Goal: Task Accomplishment & Management: Manage account settings

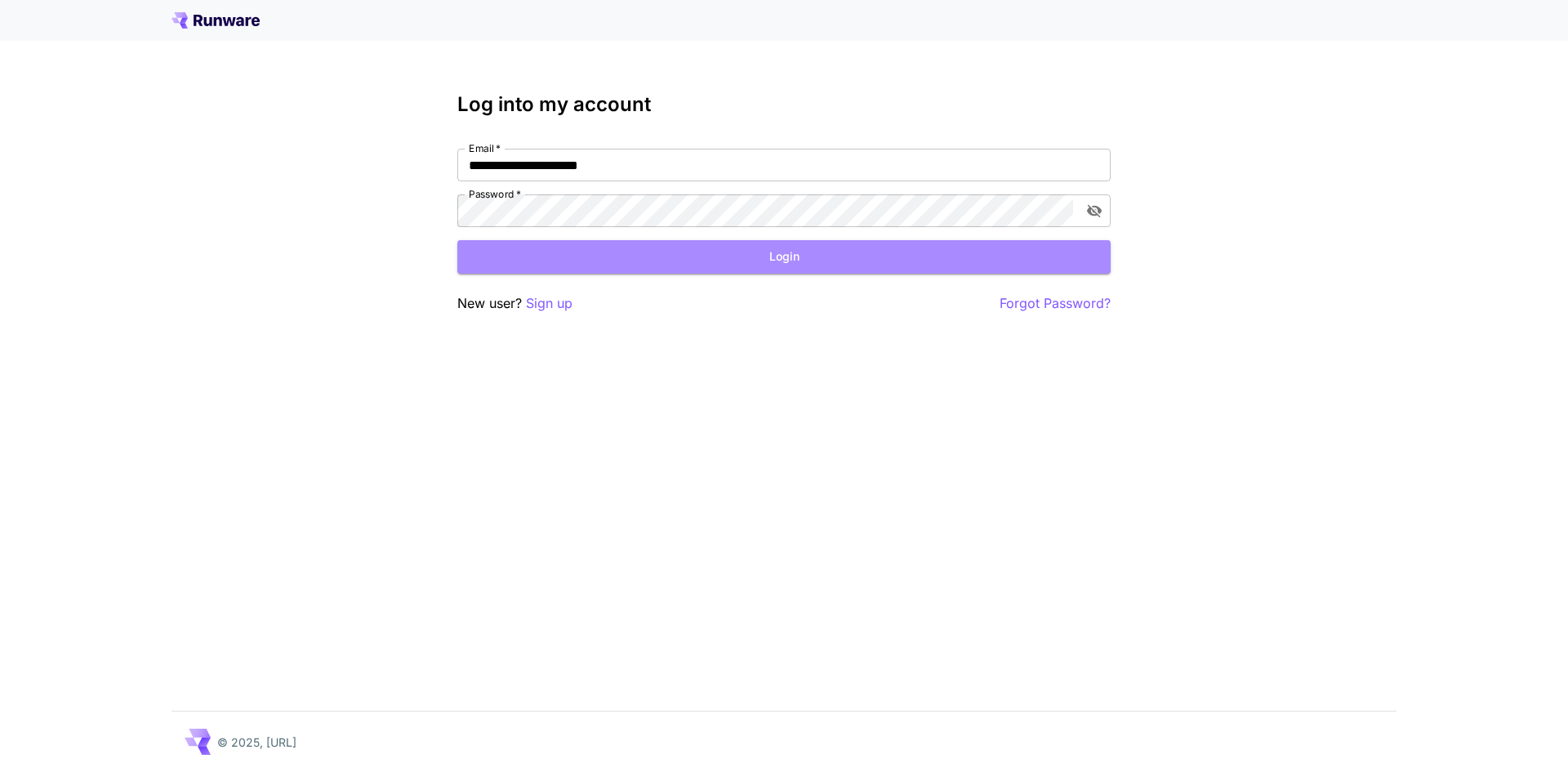
click at [797, 249] on button "Login" at bounding box center [784, 257] width 653 height 34
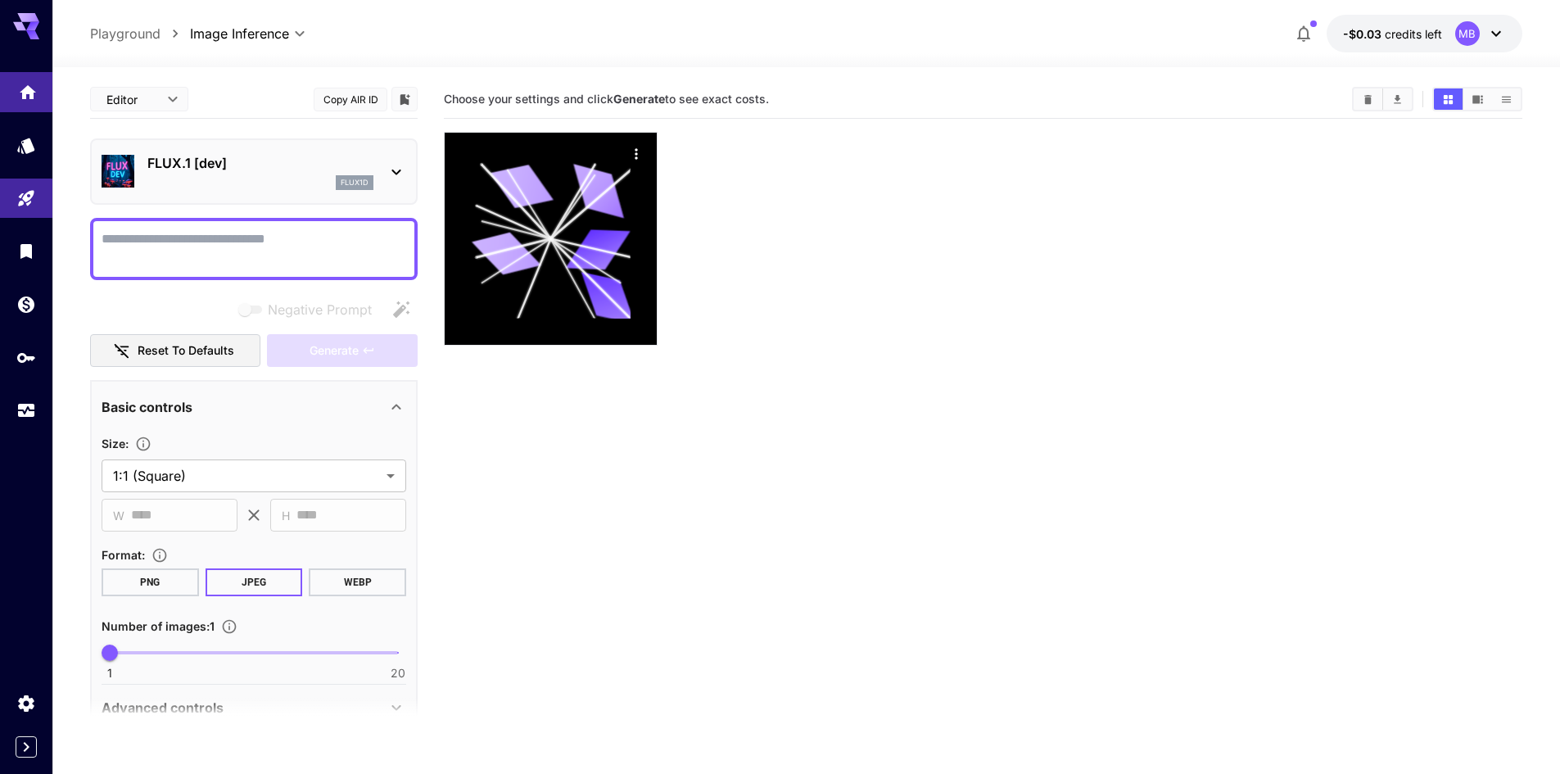
click at [40, 96] on link at bounding box center [26, 92] width 52 height 40
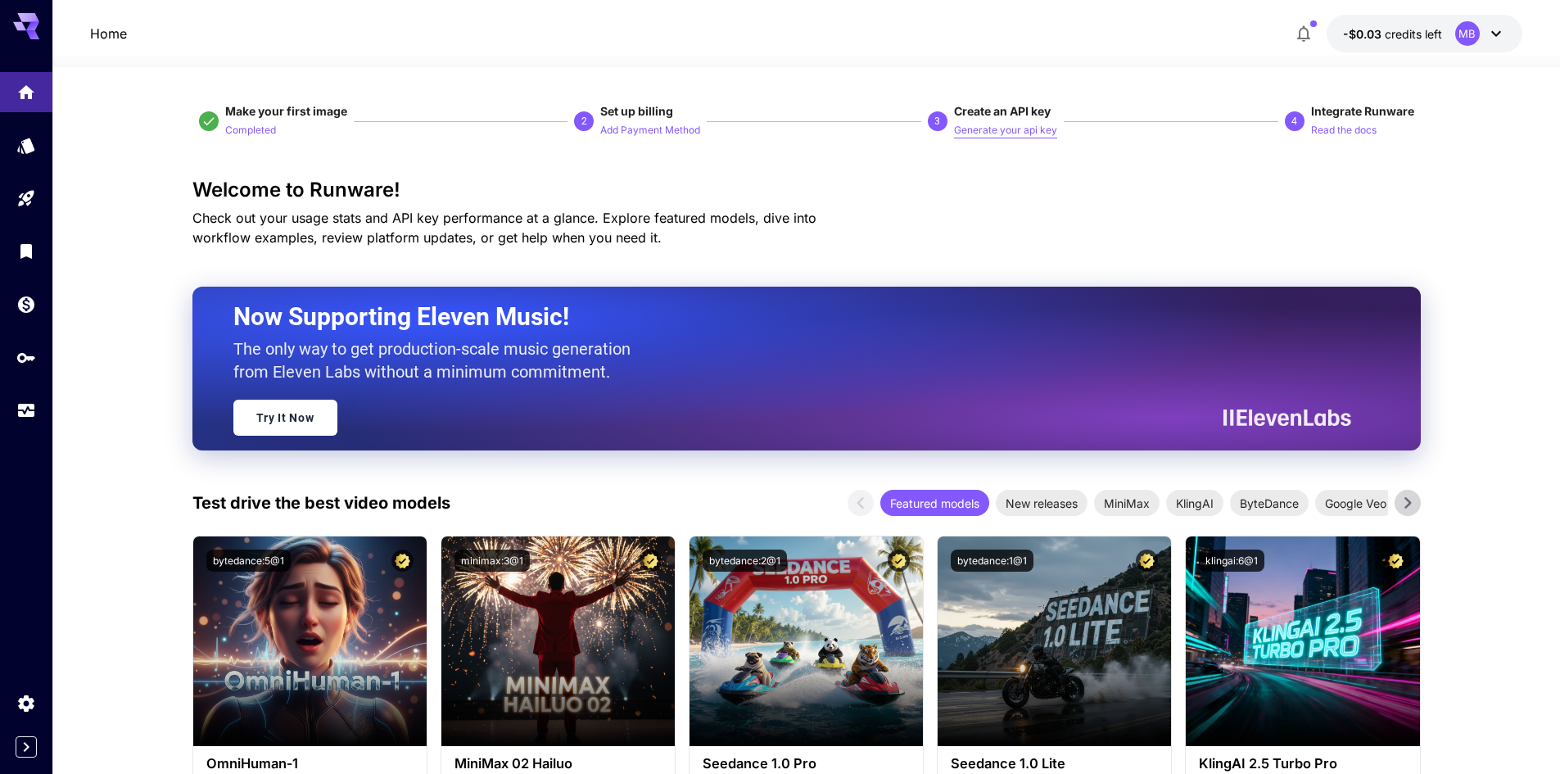
click at [983, 123] on p "Generate your api key" at bounding box center [1005, 131] width 103 height 16
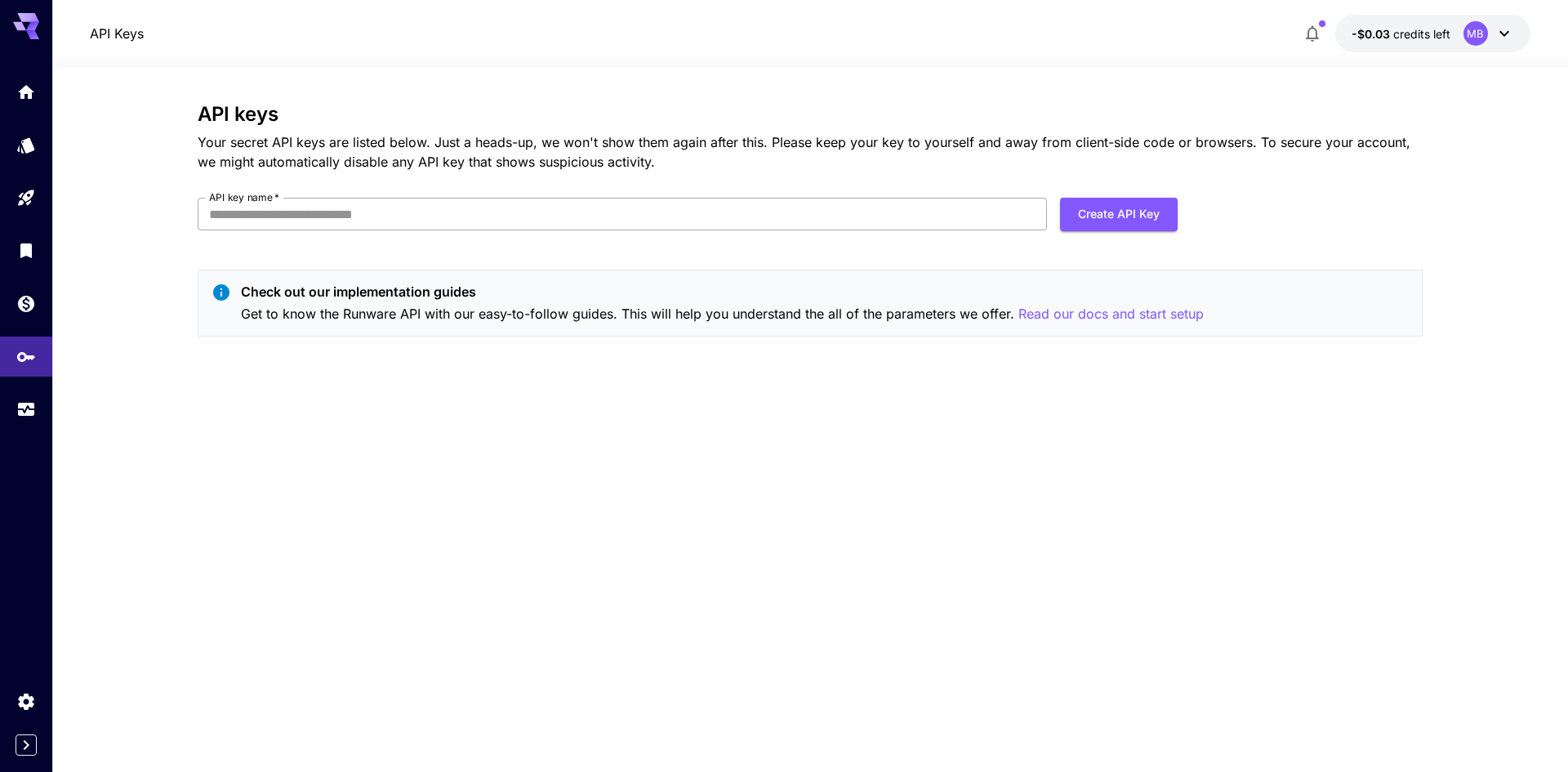
click at [573, 228] on input "API key name   *" at bounding box center [622, 213] width 850 height 33
type input "**********"
click at [1083, 209] on button "Create API Key" at bounding box center [1119, 214] width 118 height 34
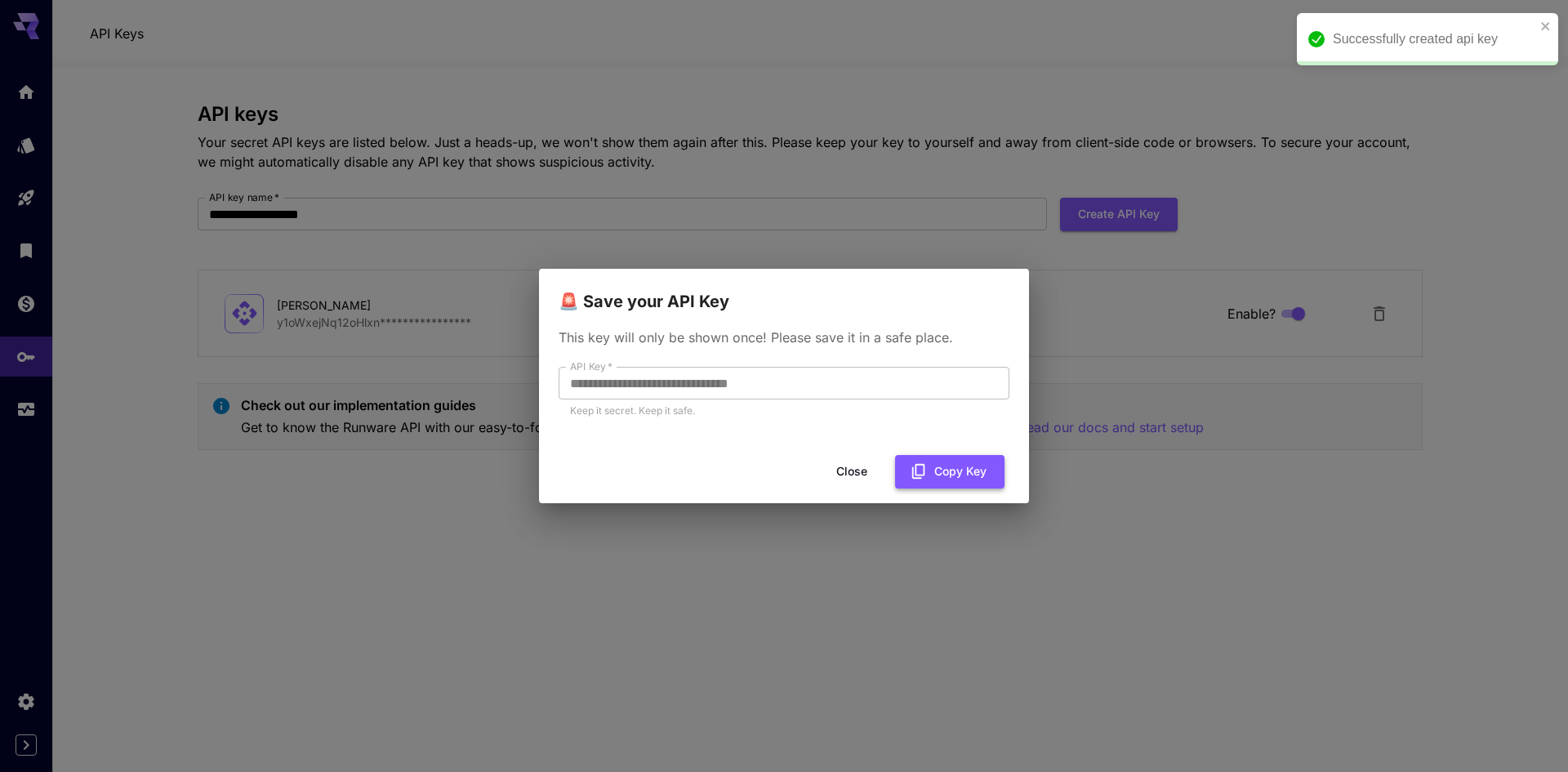
click at [945, 470] on button "Copy Key" at bounding box center [950, 472] width 110 height 34
click at [938, 467] on icon "button" at bounding box center [932, 471] width 13 height 15
click at [877, 467] on button "Close" at bounding box center [865, 472] width 74 height 34
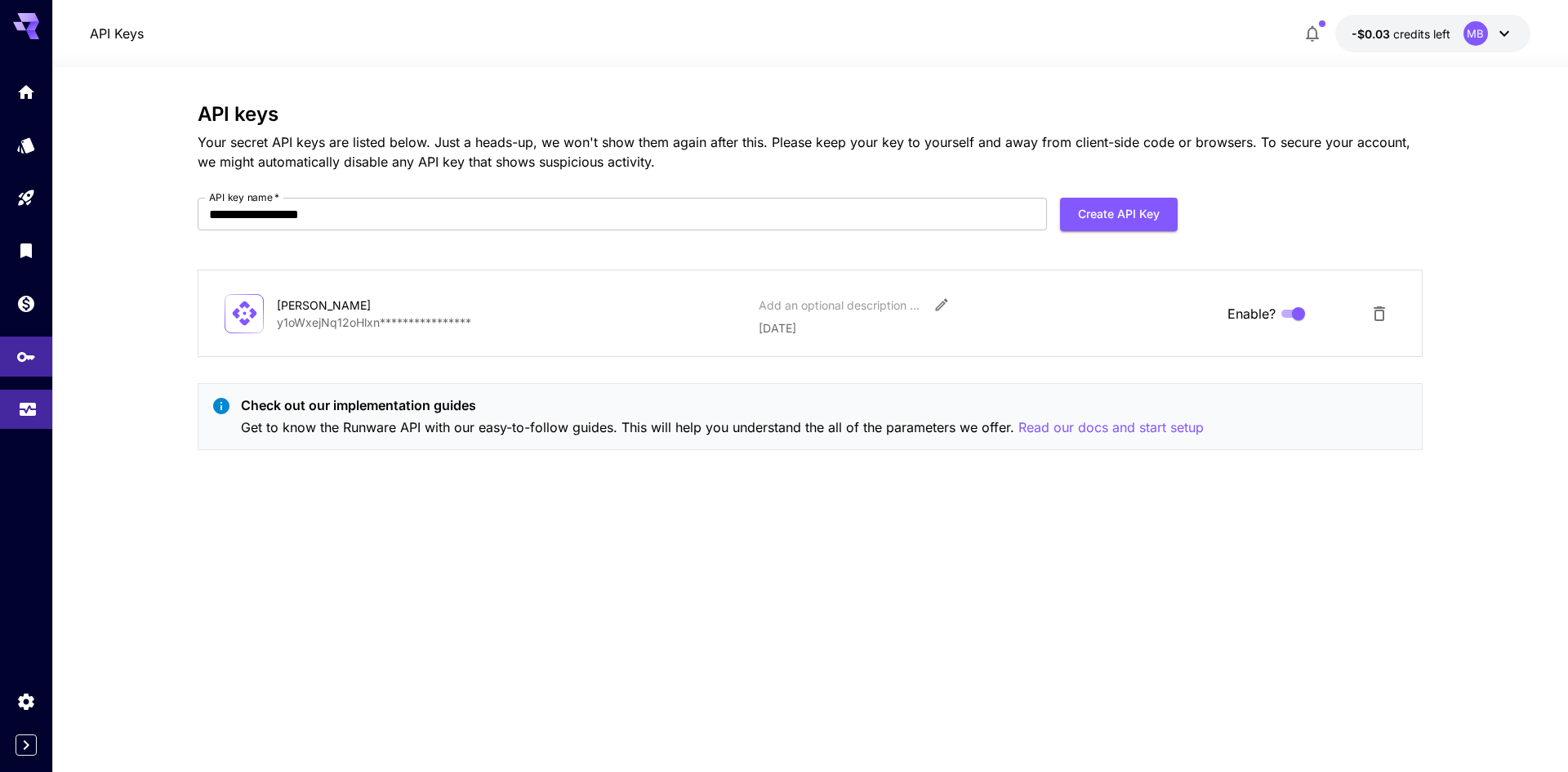
click at [3, 404] on link at bounding box center [26, 410] width 52 height 40
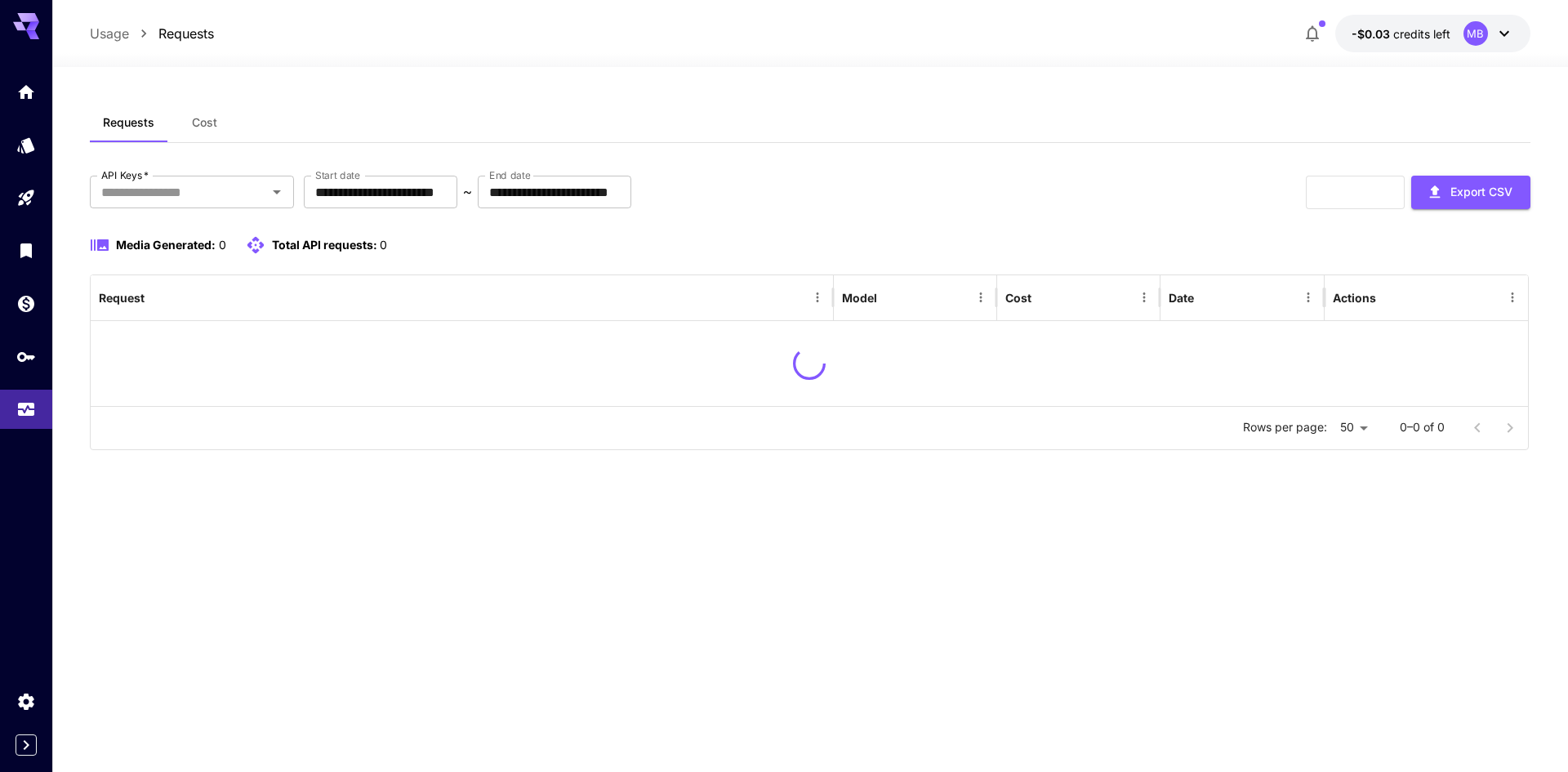
click at [40, 325] on div at bounding box center [26, 250] width 52 height 357
click at [35, 315] on link at bounding box center [26, 303] width 52 height 40
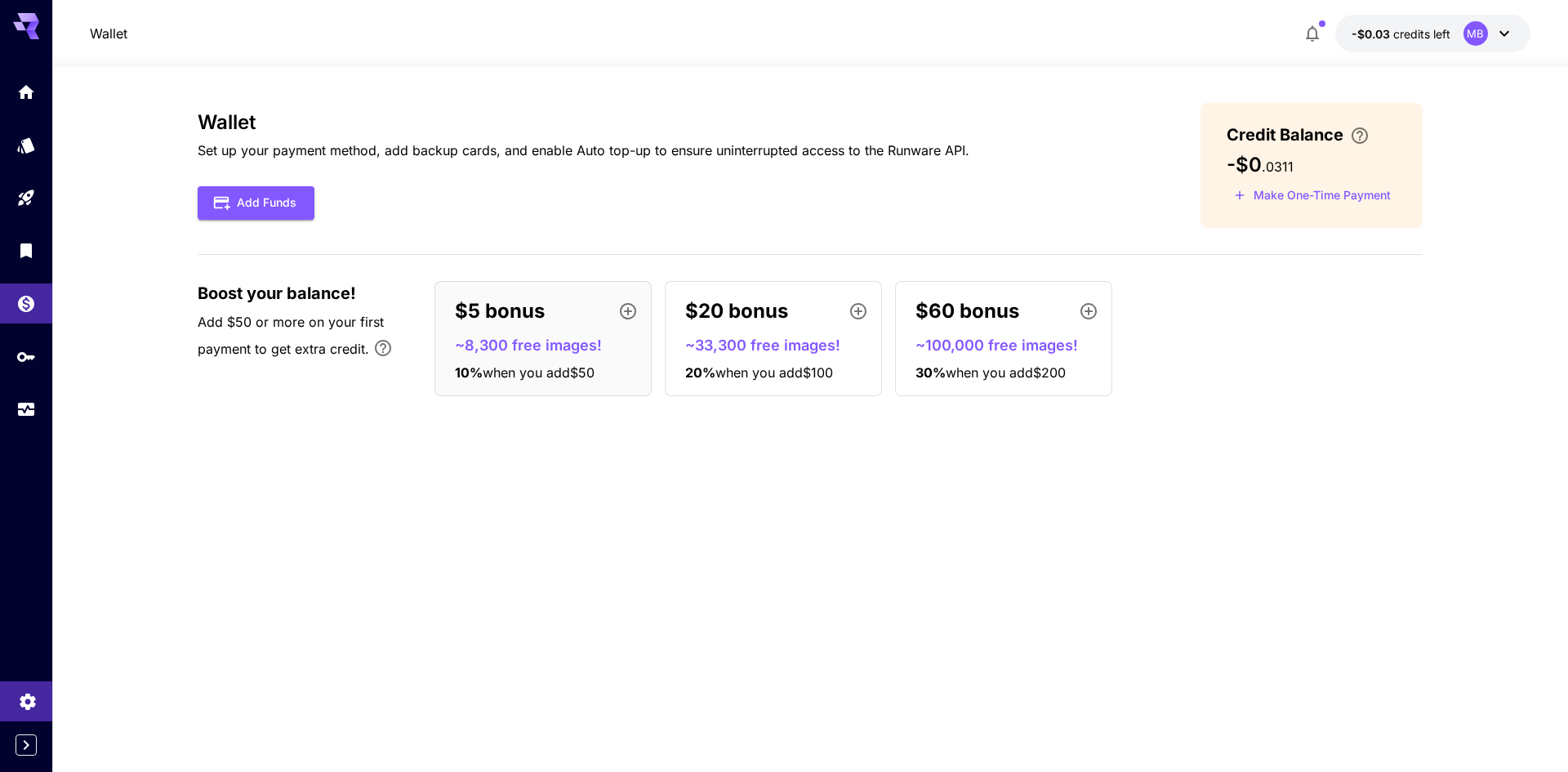
click at [29, 691] on icon "Settings" at bounding box center [28, 696] width 16 height 16
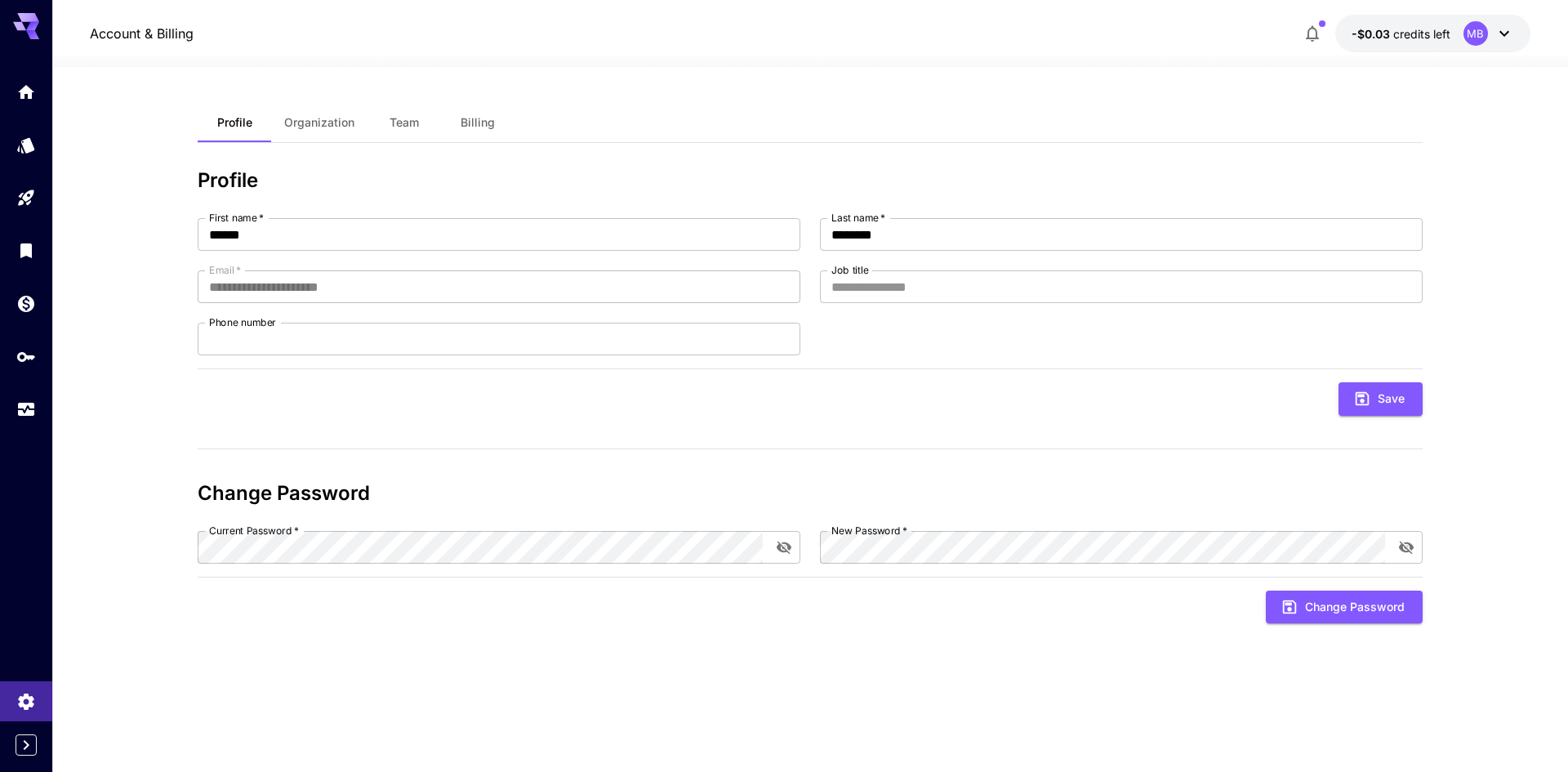
click at [46, 768] on div at bounding box center [26, 386] width 52 height 772
click at [45, 755] on div at bounding box center [26, 744] width 52 height 21
click at [32, 741] on icon "Expand sidebar" at bounding box center [26, 745] width 20 height 20
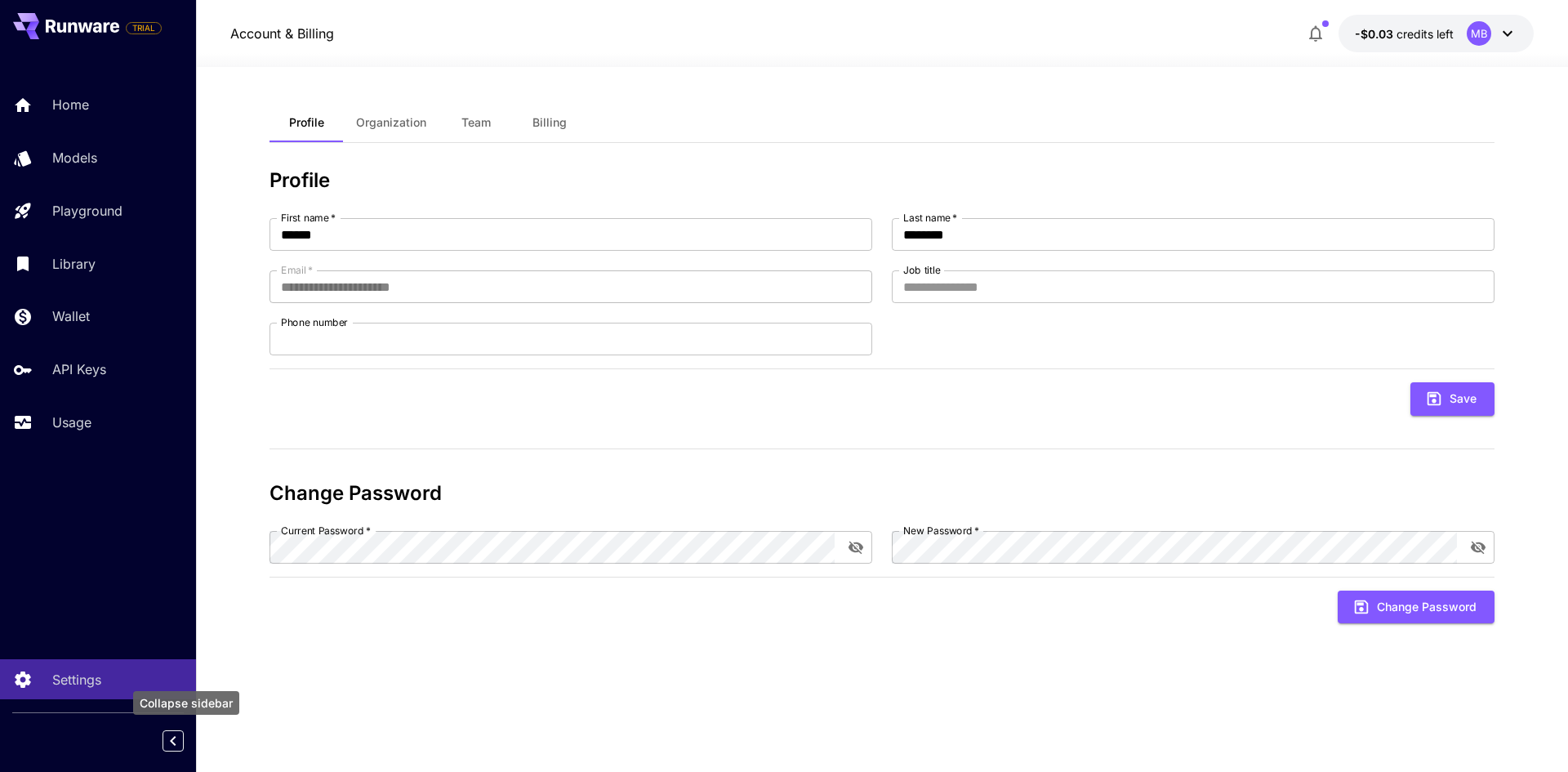
click at [187, 754] on div "Collapse sidebar" at bounding box center [185, 740] width 21 height 29
click at [87, 84] on div "Home Models Playground Library Wallet API Keys Usage" at bounding box center [98, 262] width 196 height 422
click at [87, 90] on link "Home" at bounding box center [98, 105] width 196 height 40
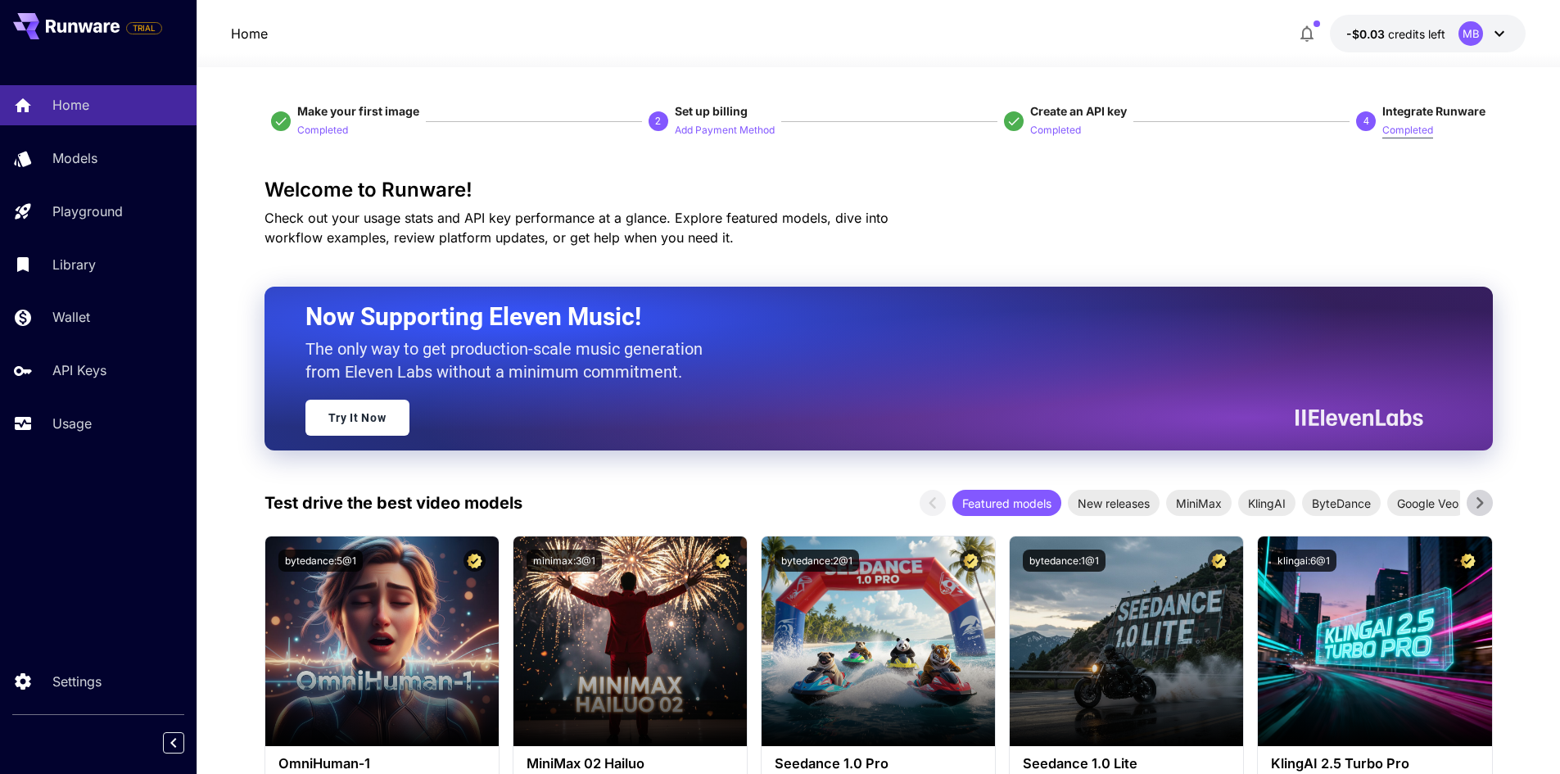
click at [1425, 128] on p "Completed" at bounding box center [1407, 131] width 51 height 16
click at [1408, 128] on p "Completed" at bounding box center [1407, 131] width 51 height 16
click at [1401, 133] on p "Completed" at bounding box center [1407, 131] width 51 height 16
click at [172, 742] on icon "Collapse sidebar" at bounding box center [173, 743] width 6 height 10
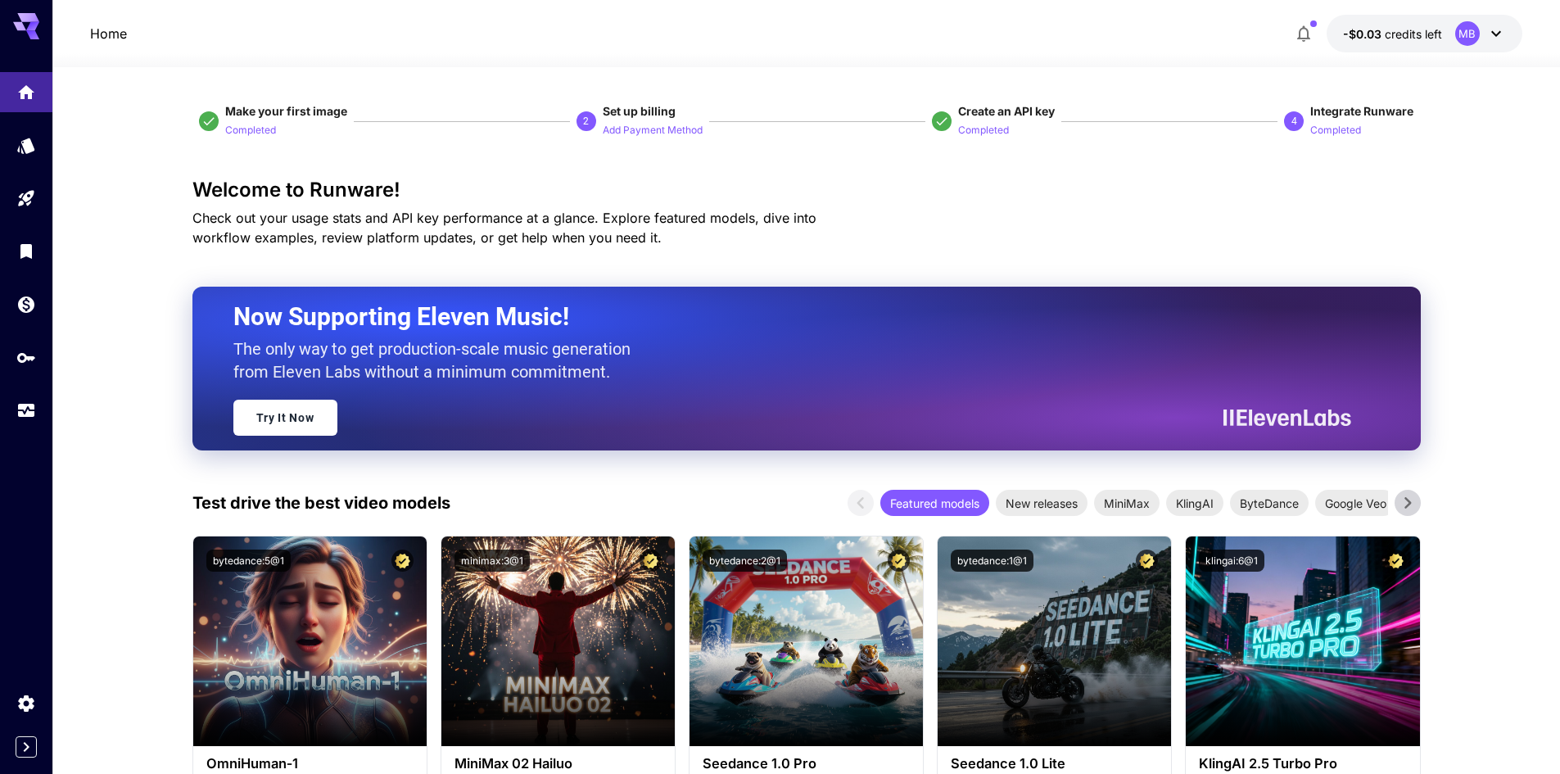
click at [1507, 37] on button "-$0.03 credits left MB" at bounding box center [1425, 34] width 196 height 38
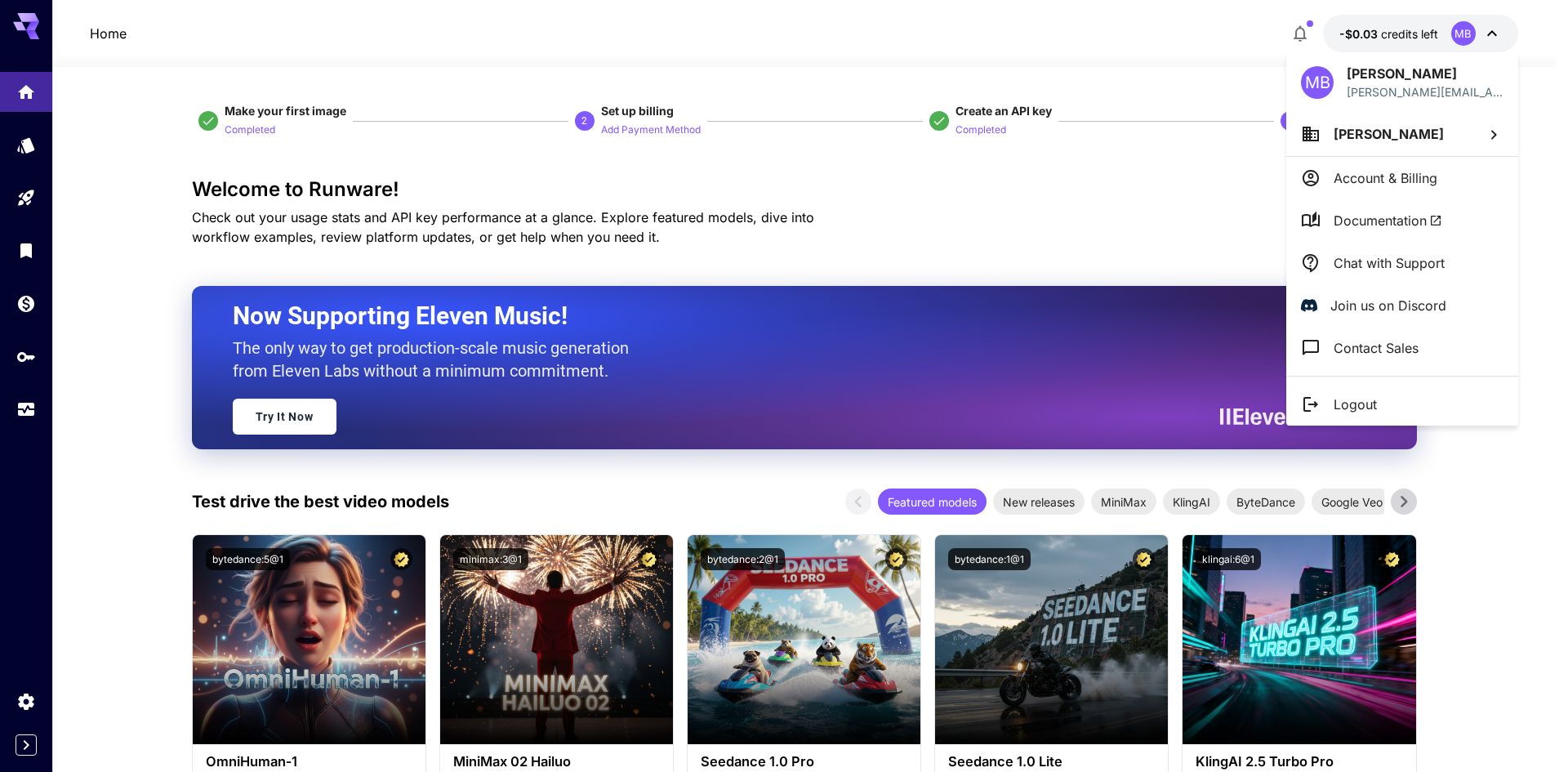
click at [1422, 208] on li "Documentation" at bounding box center [1402, 220] width 232 height 43
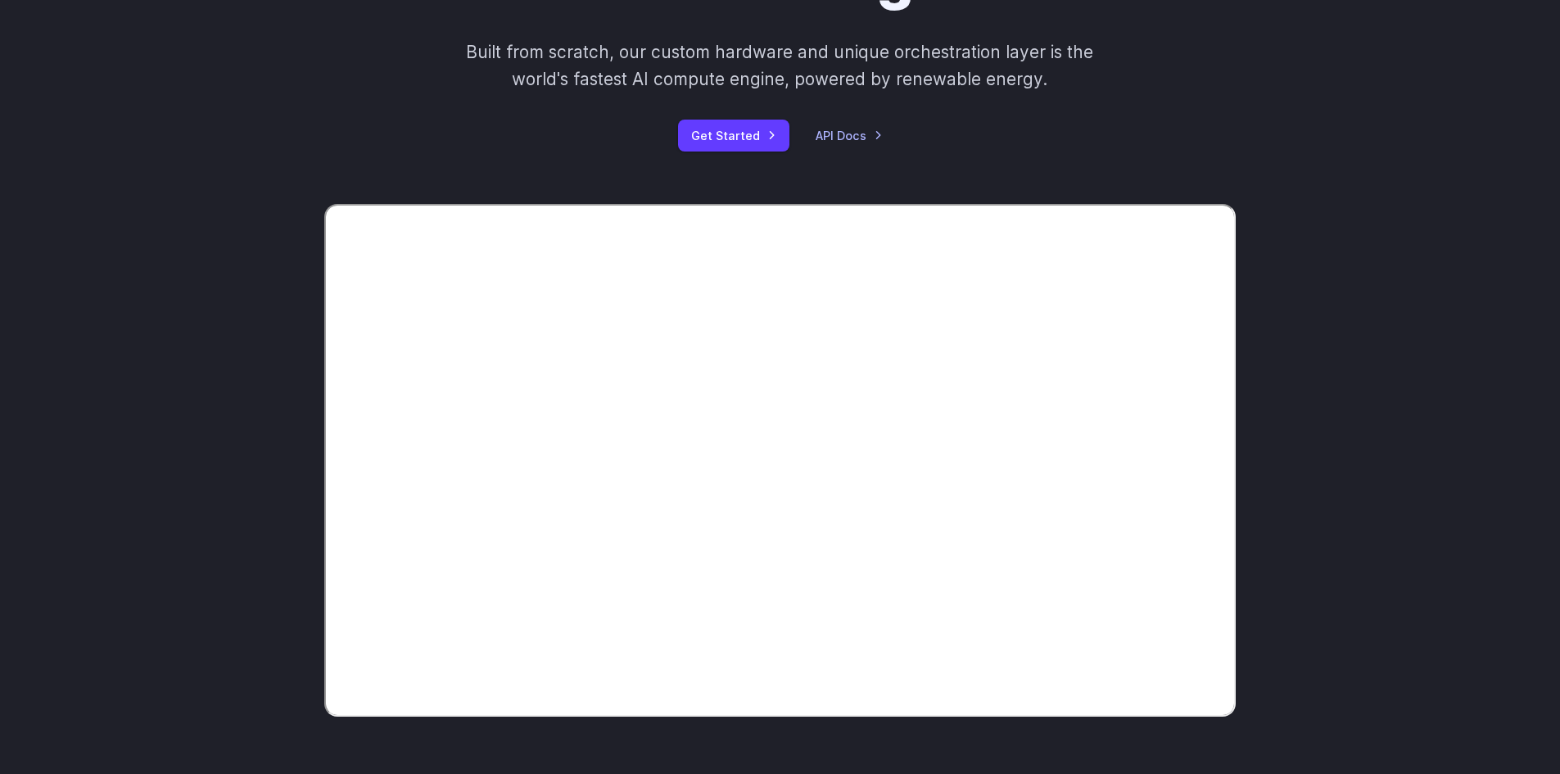
scroll to position [301, 0]
